Goal: Find contact information: Find contact information

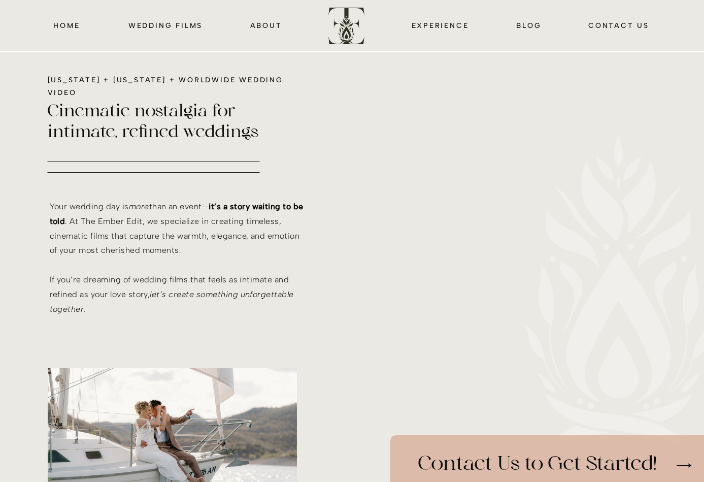
click at [262, 33] on div at bounding box center [352, 25] width 704 height 51
click at [274, 20] on nav "about" at bounding box center [266, 25] width 33 height 12
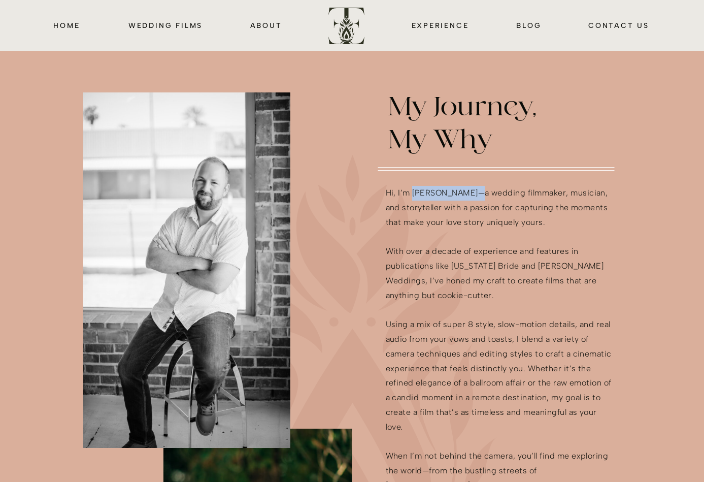
drag, startPoint x: 470, startPoint y: 193, endPoint x: 415, endPoint y: 199, distance: 56.2
click at [415, 199] on p "Hi, I’m [PERSON_NAME]—a wedding filmmaker, musician, and storyteller with a pas…" at bounding box center [500, 415] width 229 height 459
copy p "[PERSON_NAME]"
